Goal: Task Accomplishment & Management: Manage account settings

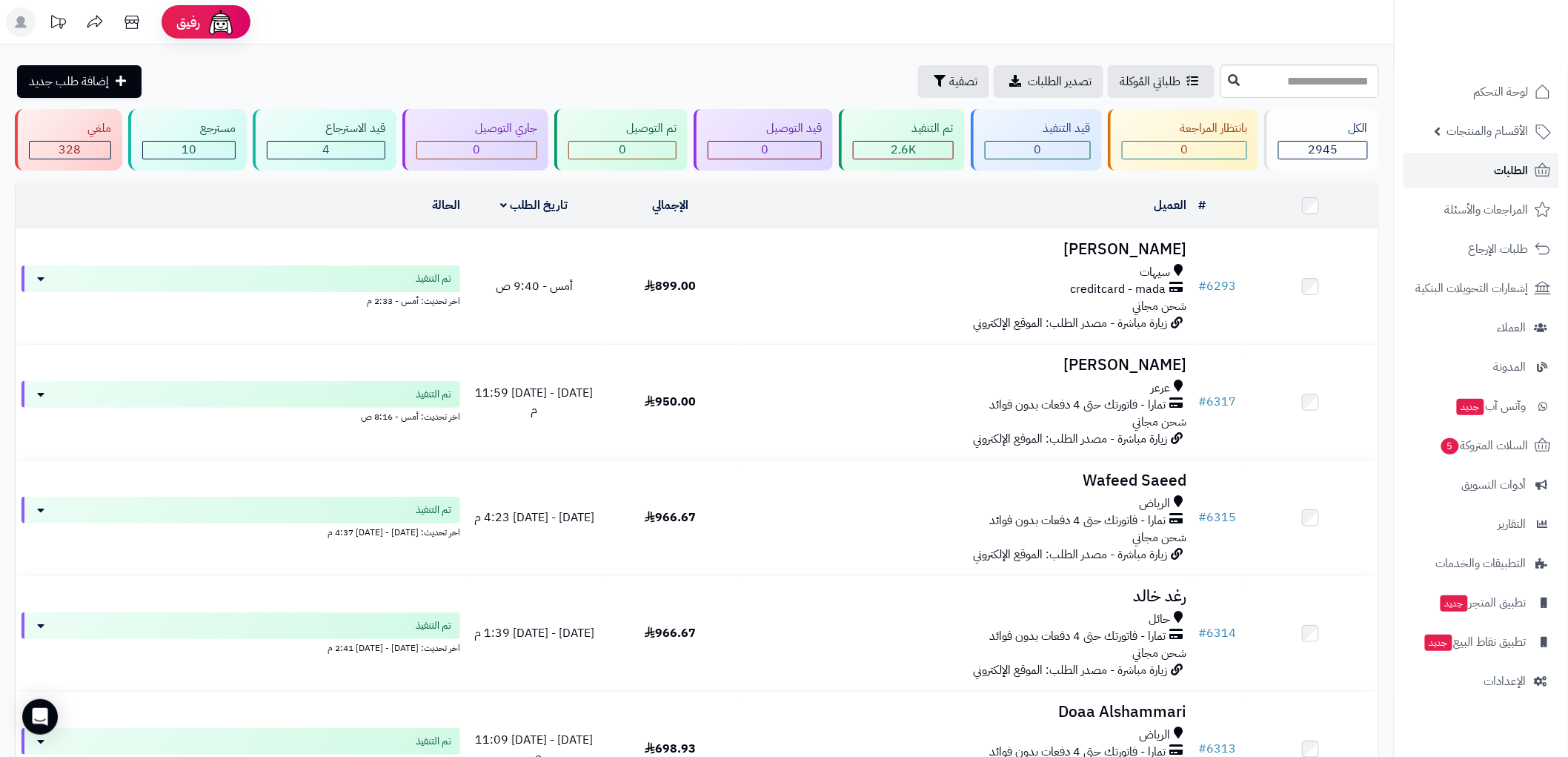
click at [1513, 169] on span "الطلبات" at bounding box center [1511, 170] width 34 height 21
click at [1495, 163] on span "الطلبات" at bounding box center [1511, 170] width 34 height 21
